Goal: Find specific page/section: Find specific page/section

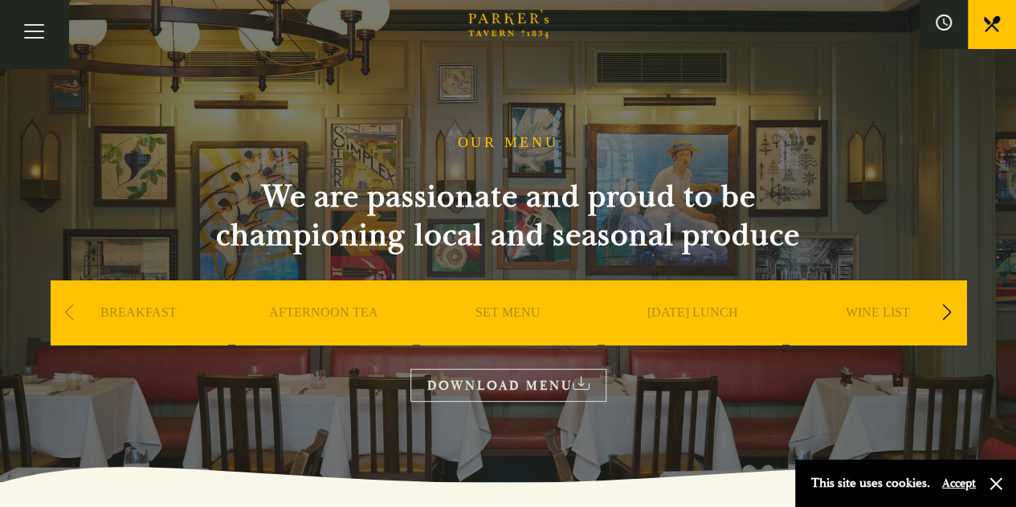
scroll to position [14, 0]
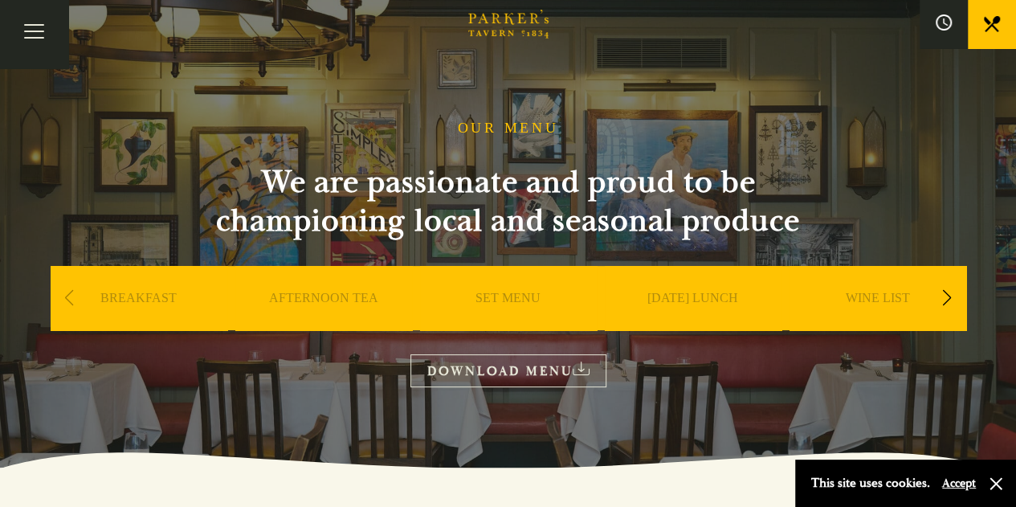
click at [129, 292] on link "BREAKFAST" at bounding box center [138, 322] width 76 height 64
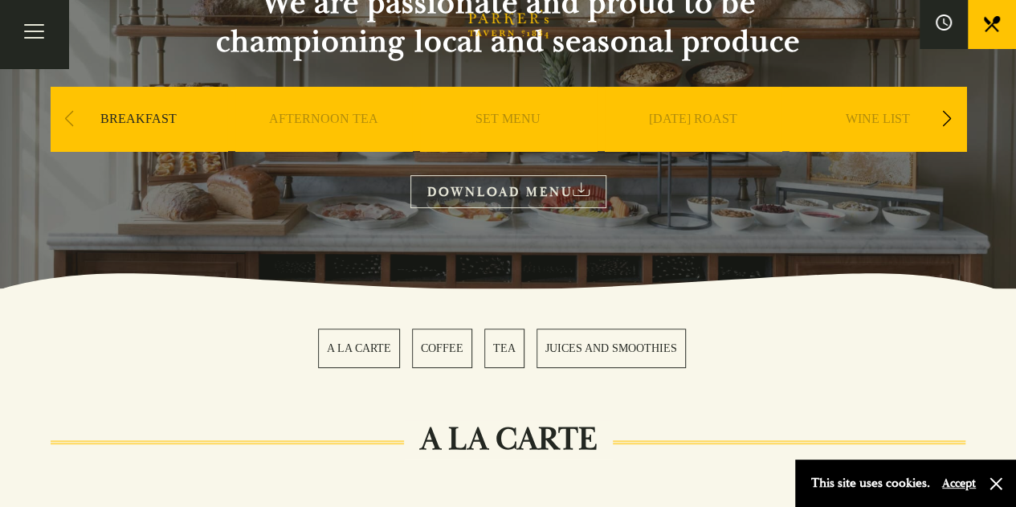
scroll to position [170, 0]
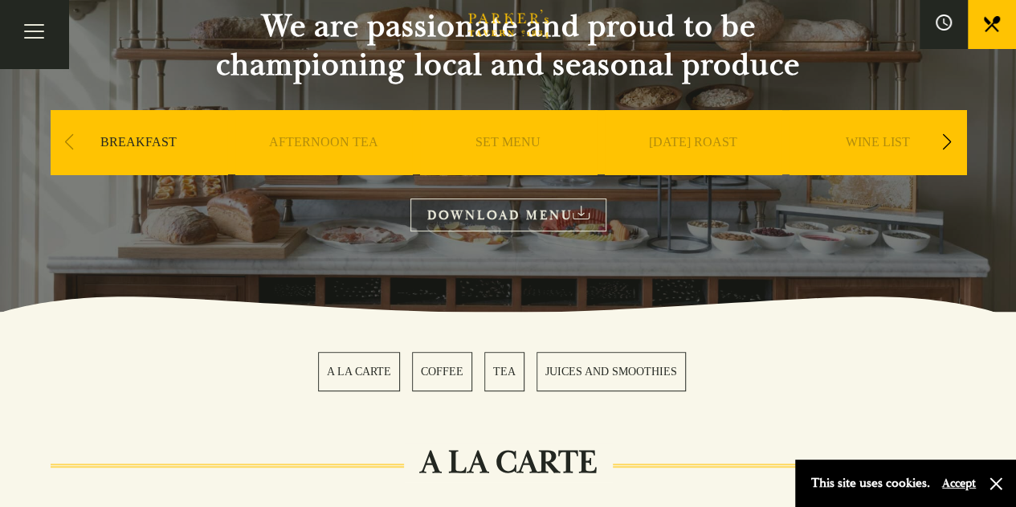
click at [130, 145] on link "BREAKFAST" at bounding box center [138, 166] width 76 height 64
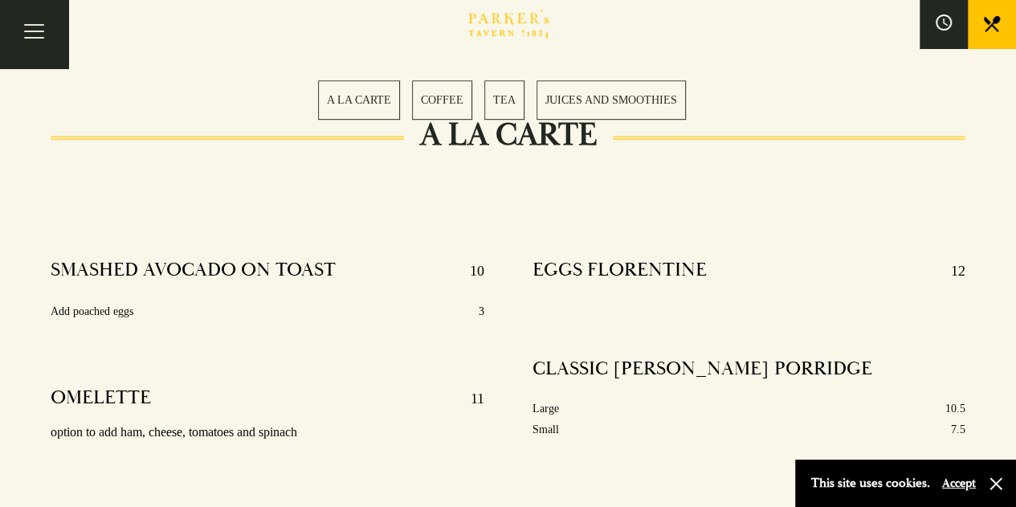
scroll to position [525, 0]
